Goal: Task Accomplishment & Management: Manage account settings

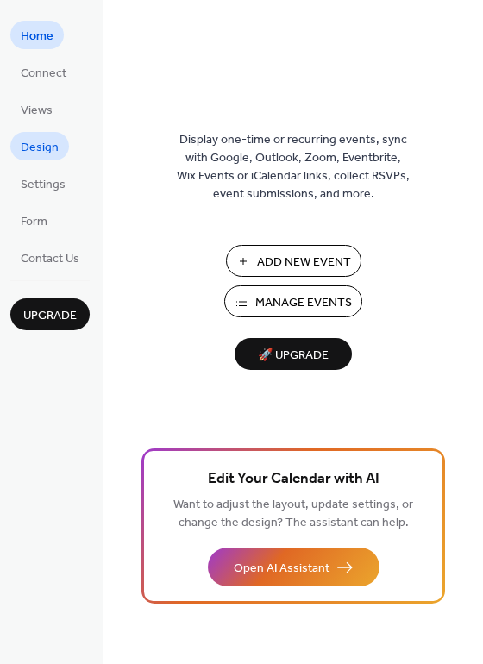
click at [35, 153] on span "Design" at bounding box center [40, 148] width 38 height 18
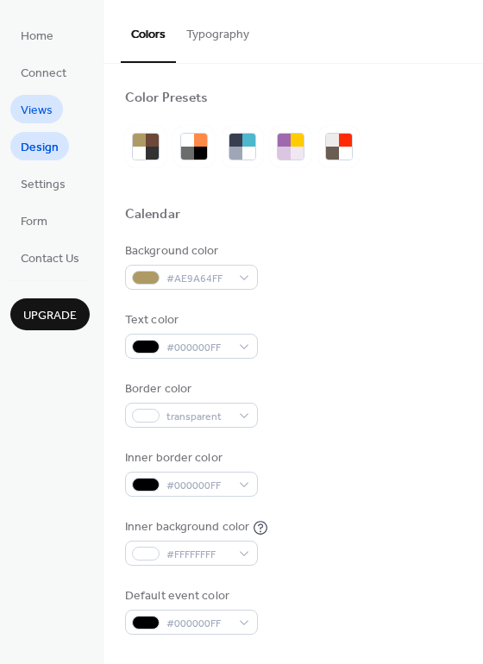
click at [39, 120] on span "Views" at bounding box center [37, 111] width 32 height 18
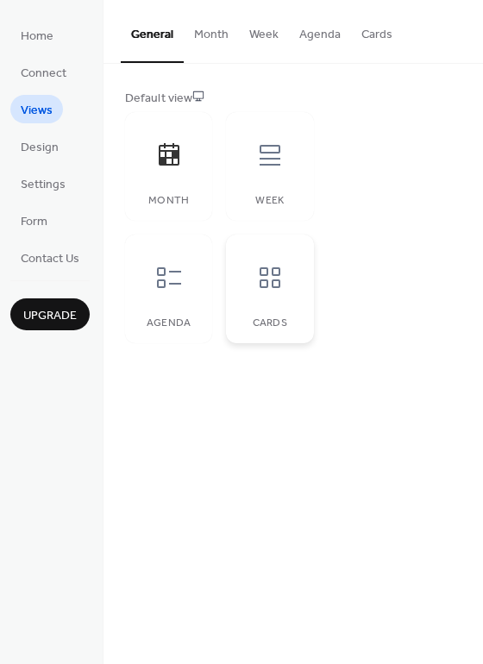
click at [271, 291] on icon at bounding box center [270, 278] width 28 height 28
click at [160, 285] on icon at bounding box center [169, 278] width 28 height 28
click at [369, 31] on button "Cards" at bounding box center [377, 30] width 52 height 61
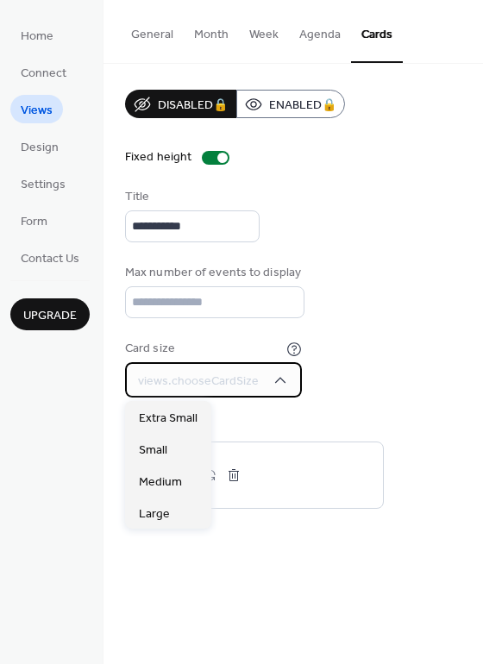
click at [261, 378] on div "views.chooseCardSize" at bounding box center [213, 379] width 177 height 35
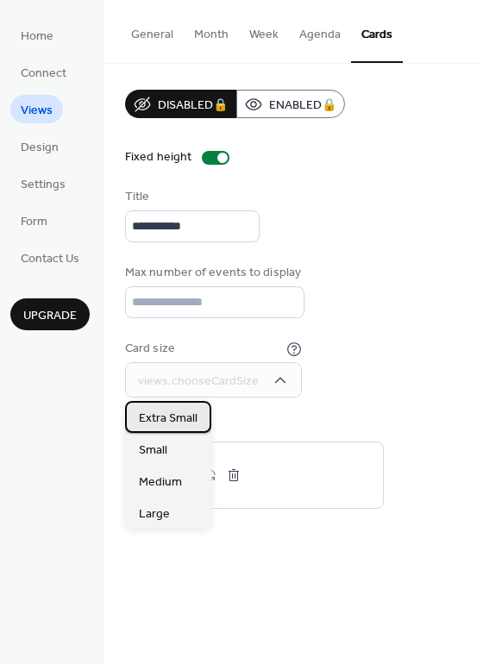
click at [173, 411] on span "Extra Small" at bounding box center [168, 419] width 59 height 18
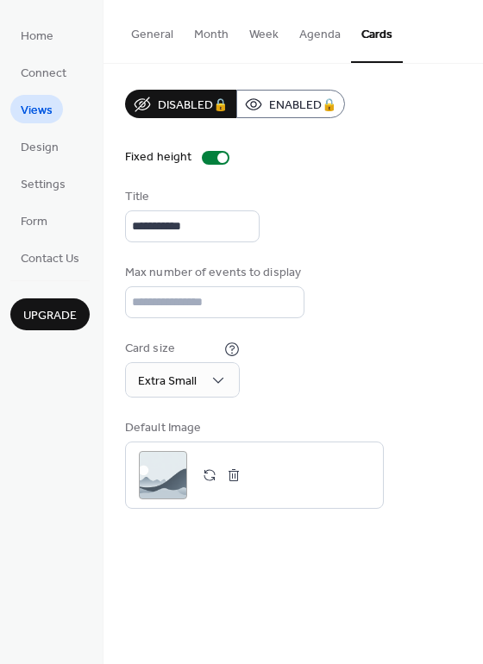
click at [154, 29] on button "General" at bounding box center [152, 30] width 63 height 61
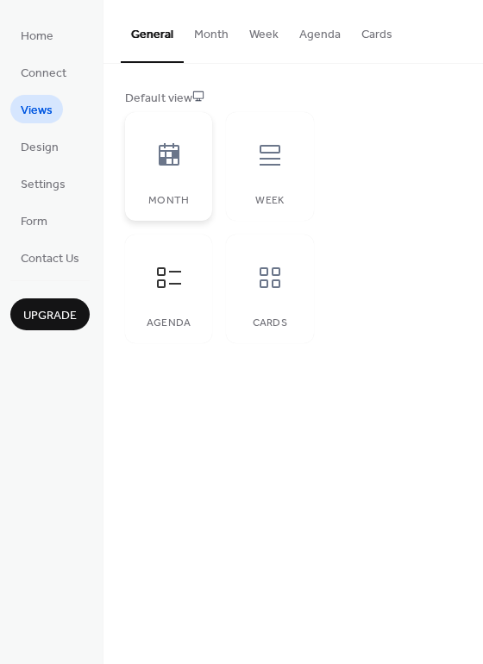
click at [185, 180] on div at bounding box center [169, 155] width 52 height 52
